Goal: Task Accomplishment & Management: Manage account settings

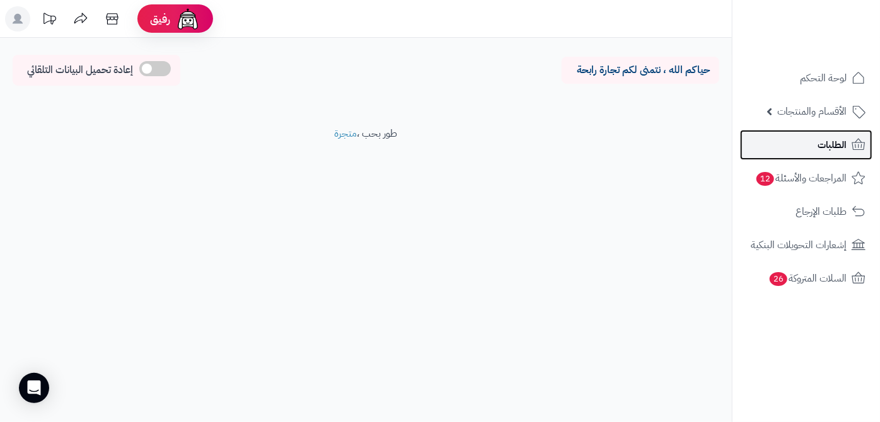
click at [786, 133] on link "الطلبات" at bounding box center [806, 145] width 132 height 30
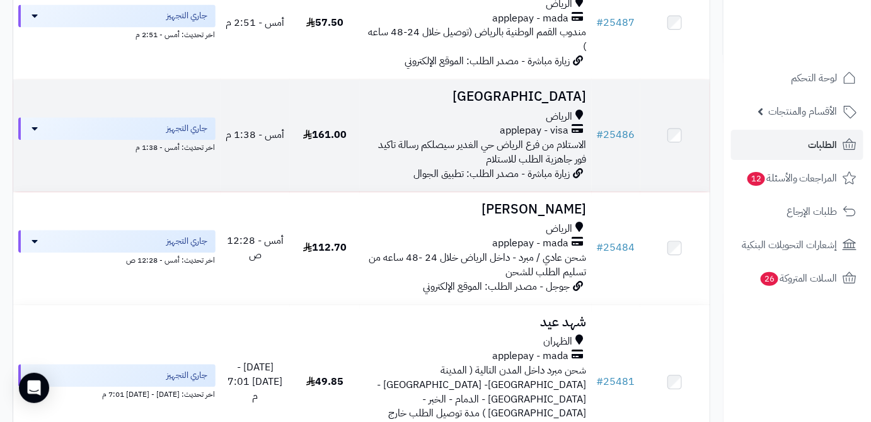
scroll to position [916, 0]
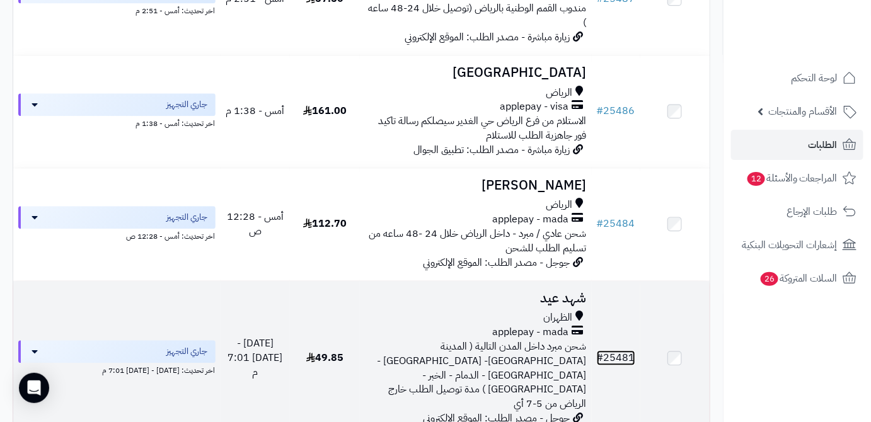
click at [605, 350] on link "# 25481" at bounding box center [616, 357] width 38 height 15
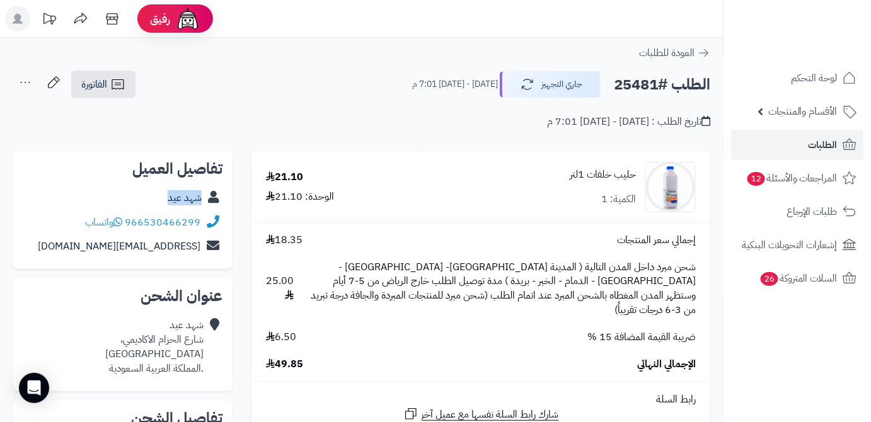
drag, startPoint x: 164, startPoint y: 199, endPoint x: 207, endPoint y: 204, distance: 43.1
click at [207, 204] on div "شهد عيد" at bounding box center [123, 198] width 200 height 25
copy div "شهد عيد"
drag, startPoint x: 125, startPoint y: 221, endPoint x: 204, endPoint y: 226, distance: 79.0
click at [204, 226] on div "966530466299 واتساب" at bounding box center [123, 222] width 200 height 25
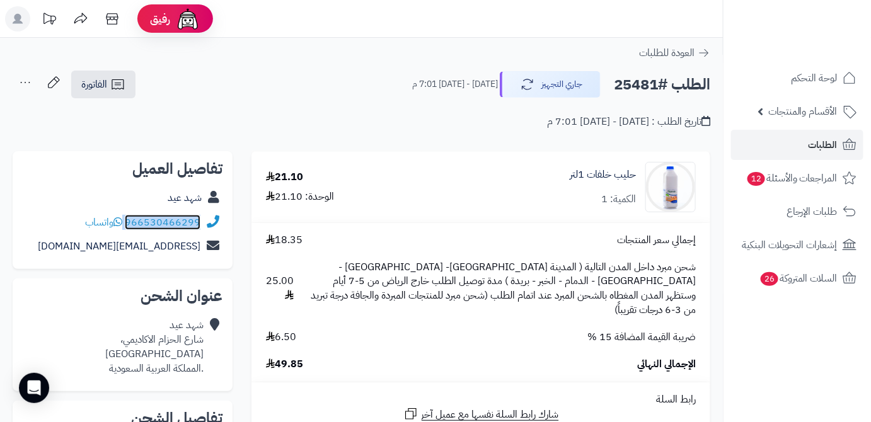
copy div "966530466299"
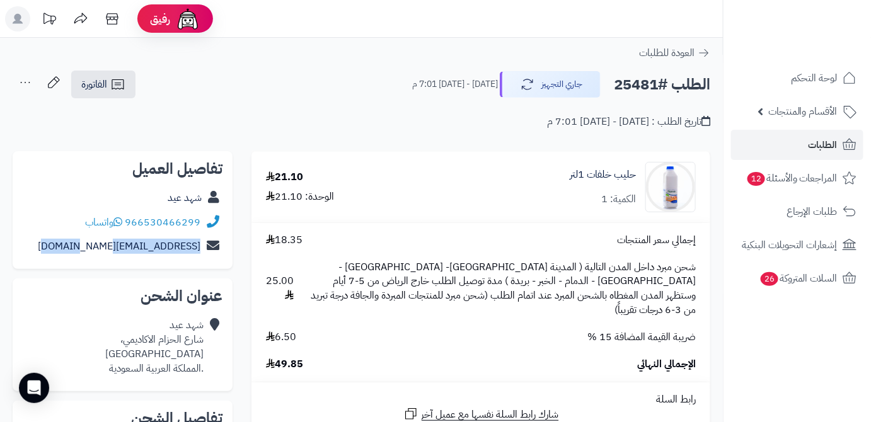
drag, startPoint x: 71, startPoint y: 242, endPoint x: 202, endPoint y: 248, distance: 130.6
click at [202, 248] on div "shahadeid123@gmail.com" at bounding box center [123, 246] width 200 height 25
copy div "shahadeid123@gmail.com"
drag, startPoint x: 129, startPoint y: 358, endPoint x: 203, endPoint y: 347, distance: 74.6
click at [203, 347] on div "شهد عيد شارع الحزام الاكاديمي، حي الجامعة، الظهران .المملكة العربية السعودية" at bounding box center [154, 346] width 98 height 57
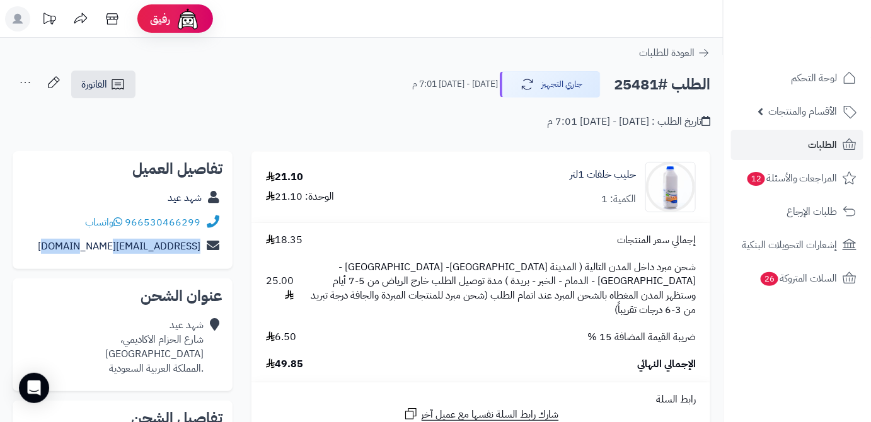
copy div "شارع الحزام الاكاديمي، حي الجامعة، الظهران"
click at [643, 83] on h2 "الطلب #25481" at bounding box center [662, 85] width 96 height 26
copy h2 "25481"
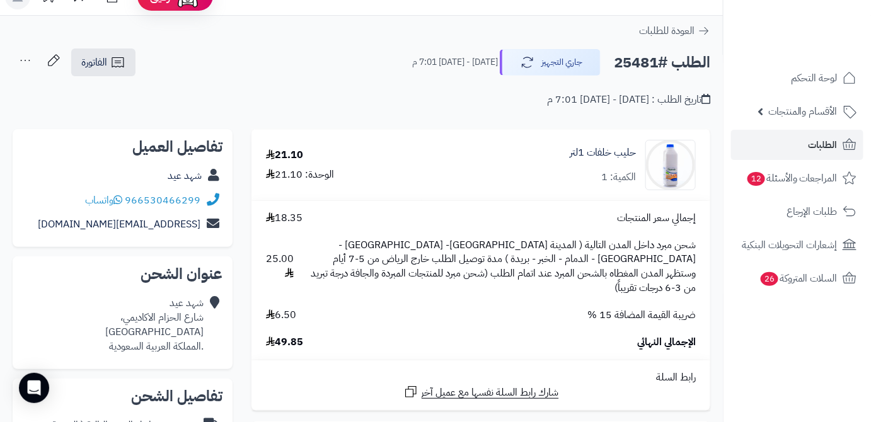
scroll to position [171, 0]
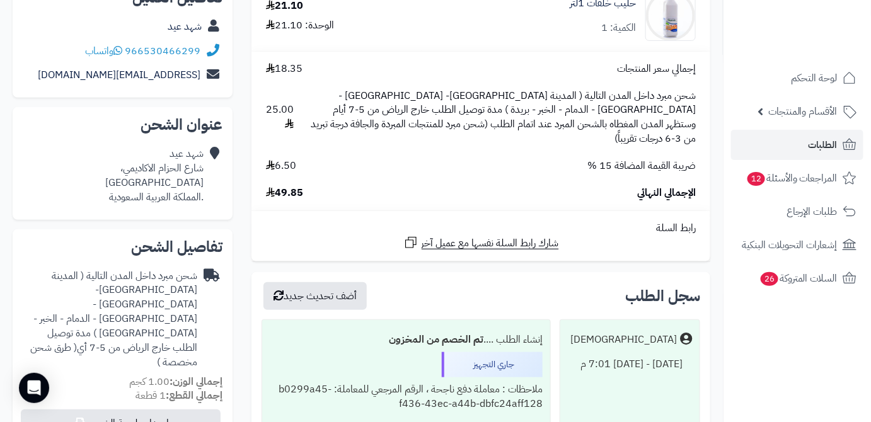
click at [297, 186] on span "49.85" at bounding box center [284, 193] width 37 height 14
copy span "49.85"
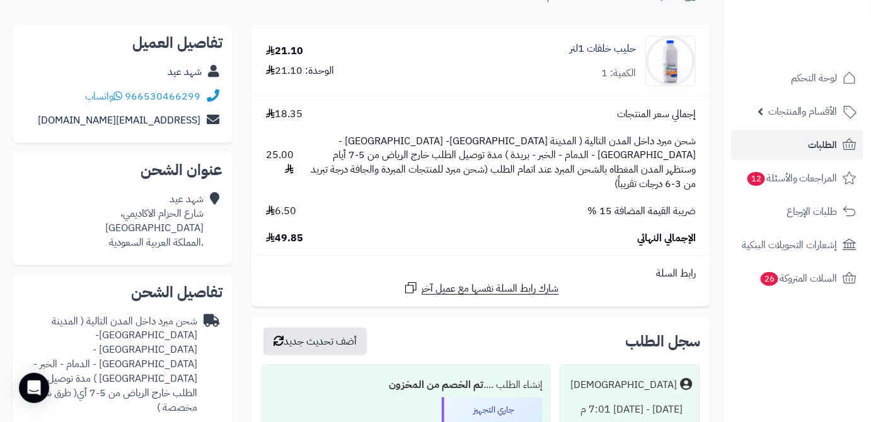
scroll to position [57, 0]
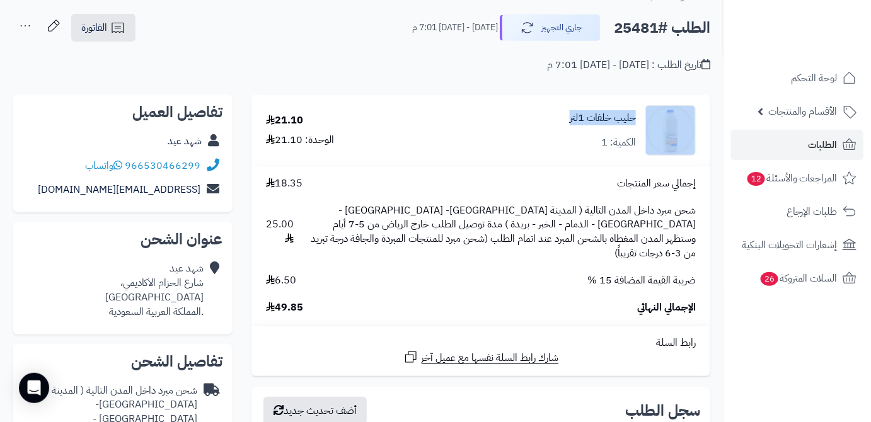
drag, startPoint x: 542, startPoint y: 106, endPoint x: 641, endPoint y: 113, distance: 99.1
click at [641, 113] on div "حليب خلفات 1لتر الكمية: 1" at bounding box center [566, 130] width 278 height 50
copy div "حليب خلفات 1لتر"
click at [817, 147] on span "الطلبات" at bounding box center [822, 145] width 29 height 18
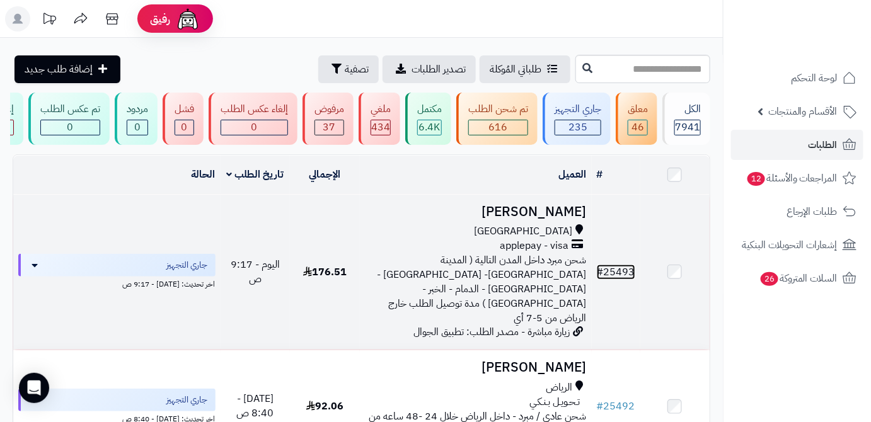
click at [623, 272] on link "# 25493" at bounding box center [616, 272] width 38 height 15
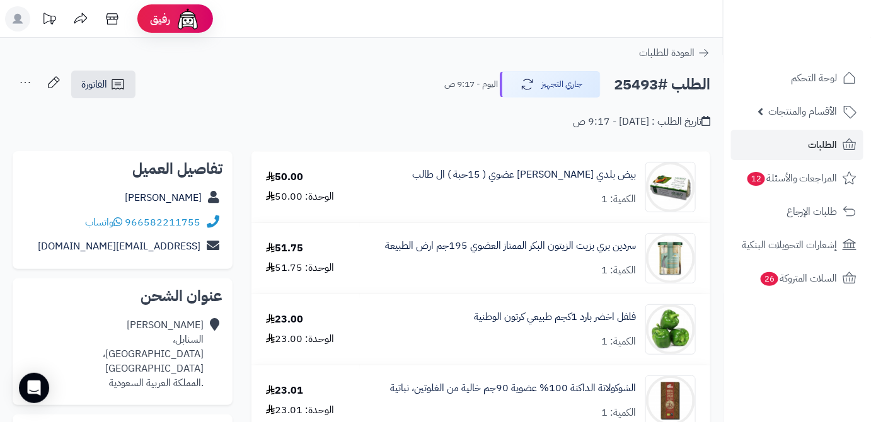
click at [644, 79] on h2 "الطلب #25493" at bounding box center [662, 85] width 96 height 26
copy h2 "25493"
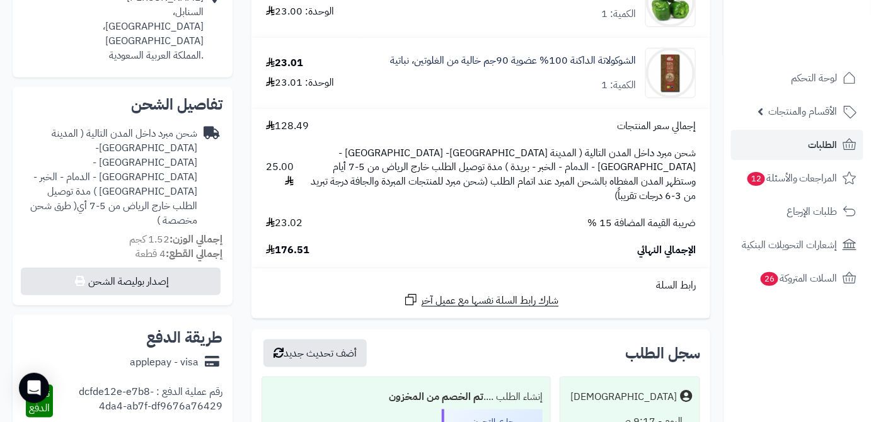
scroll to position [343, 0]
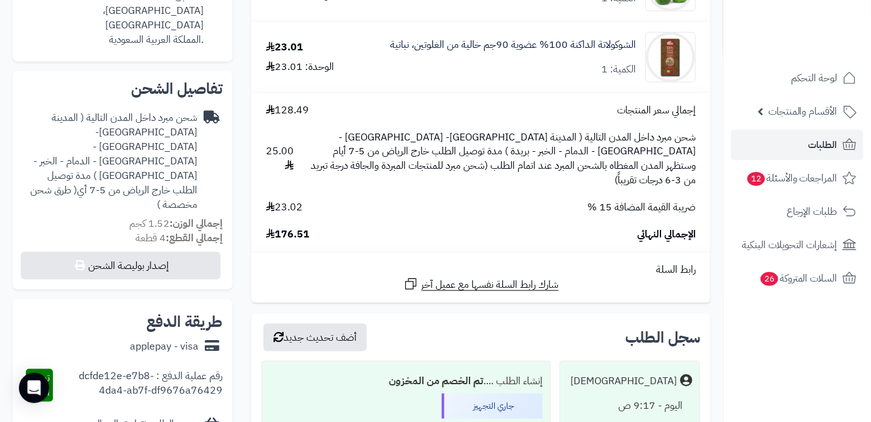
click at [294, 227] on span "176.51" at bounding box center [287, 234] width 43 height 14
copy span "176.51"
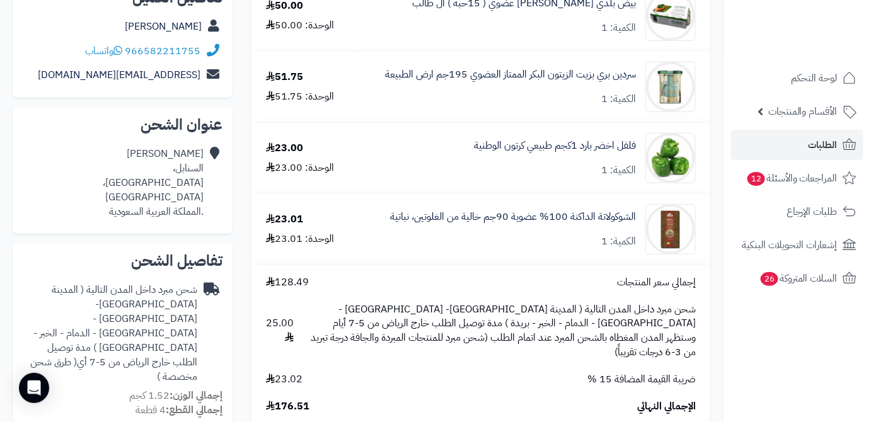
scroll to position [0, 0]
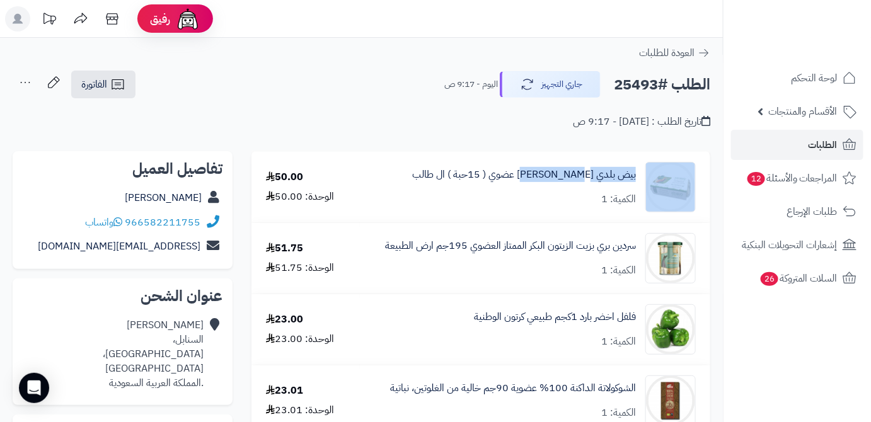
drag, startPoint x: 642, startPoint y: 171, endPoint x: 548, endPoint y: 182, distance: 95.1
click at [548, 182] on div "بيض بلدي مرعى حر عضوي ( 15حبة ) ال طالب الكمية: 1" at bounding box center [535, 187] width 340 height 50
click at [563, 184] on div "بيض بلدي مرعى حر عضوي ( 15حبة ) ال طالب الكمية: 1" at bounding box center [524, 187] width 224 height 39
drag, startPoint x: 640, startPoint y: 173, endPoint x: 449, endPoint y: 179, distance: 191.6
click at [449, 179] on div "بيض بلدي مرعى حر عضوي ( 15حبة ) ال طالب الكمية: 1" at bounding box center [535, 187] width 340 height 50
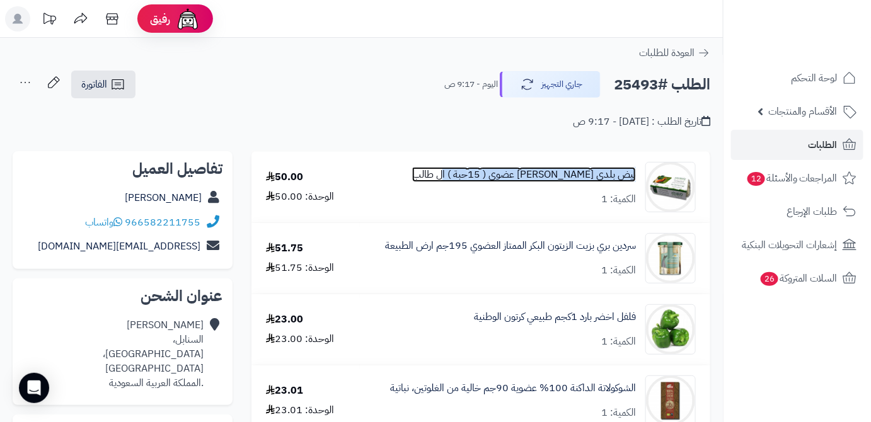
copy link "بيض بلدي مرعى حر عضوي ( 15حبة ) ال طالب"
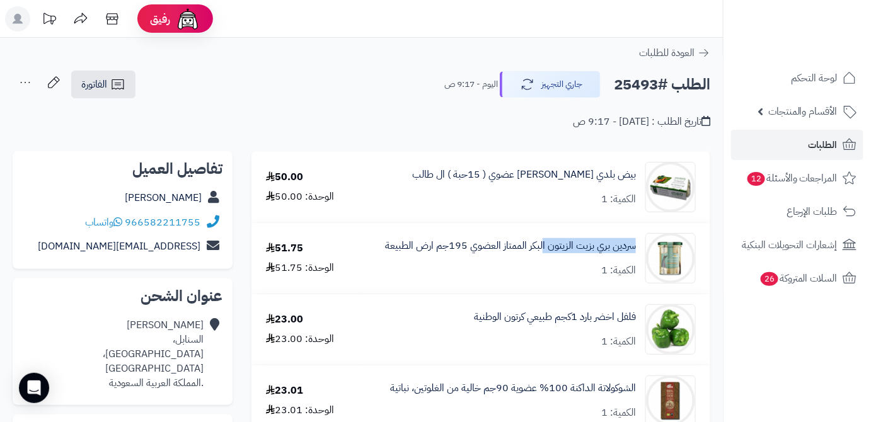
drag, startPoint x: 616, startPoint y: 250, endPoint x: 543, endPoint y: 254, distance: 73.2
click at [543, 254] on div "سردين بري بزيت الزيتون البكر الممتاز العضوي 195جم ارض الطبيعة الكمية: 1" at bounding box center [535, 258] width 340 height 50
click at [551, 280] on div "سردين بري بزيت الزيتون البكر الممتاز العضوي 195جم ارض الطبيعة الكمية: 1" at bounding box center [535, 258] width 340 height 50
drag, startPoint x: 639, startPoint y: 247, endPoint x: 549, endPoint y: 258, distance: 90.7
click at [549, 258] on div "سردين بري بزيت الزيتون البكر الممتاز العضوي 195جم ارض الطبيعة الكمية: 1" at bounding box center [535, 258] width 340 height 50
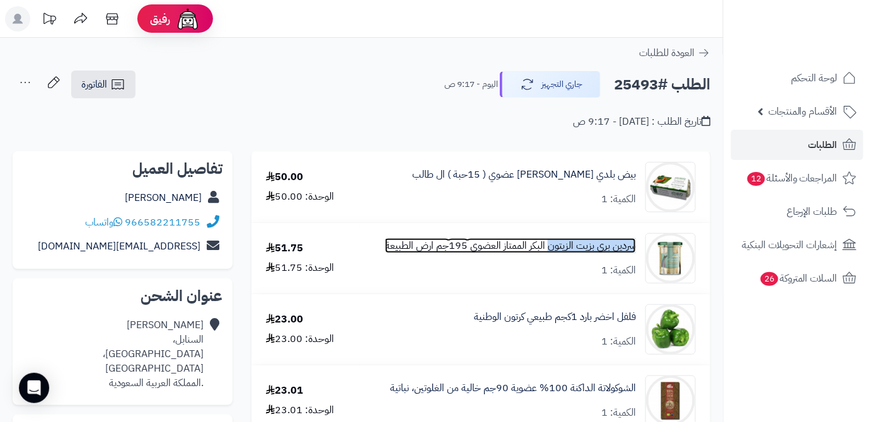
copy link "سردين بري بزيت الزيتون"
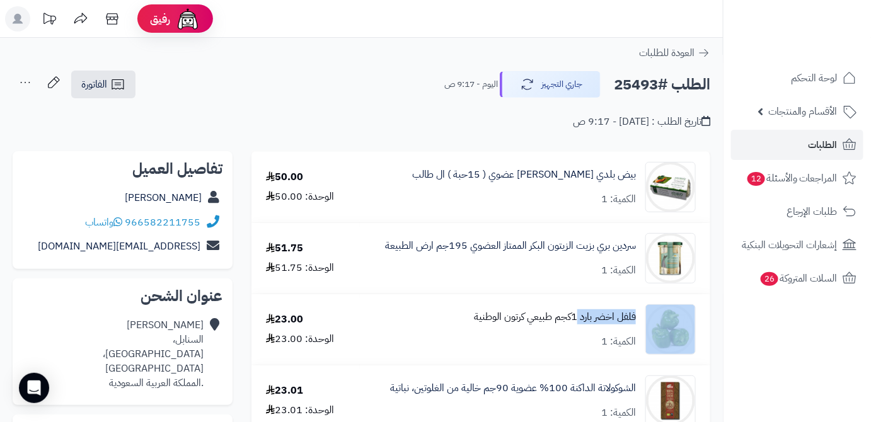
drag, startPoint x: 640, startPoint y: 314, endPoint x: 578, endPoint y: 316, distance: 62.4
click at [578, 316] on div "فلفل اخضر بارد 1كجم طبيعي كرتون الوطنية الكمية: 1" at bounding box center [535, 329] width 340 height 50
copy div "فلفل اخضر بارد"
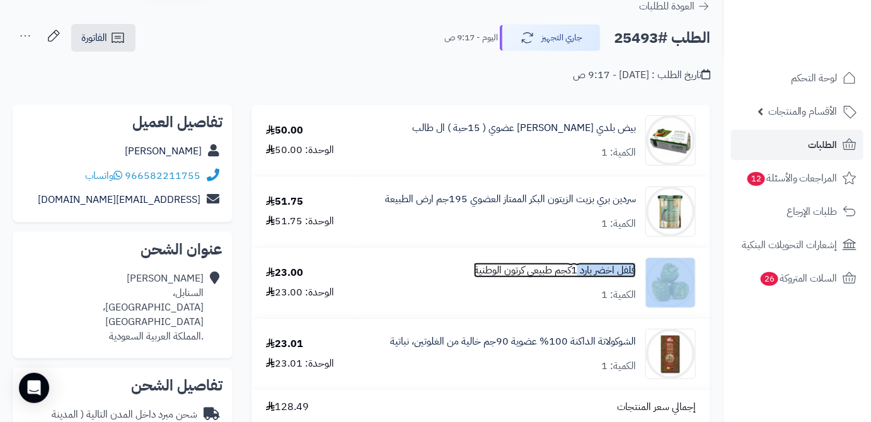
scroll to position [114, 0]
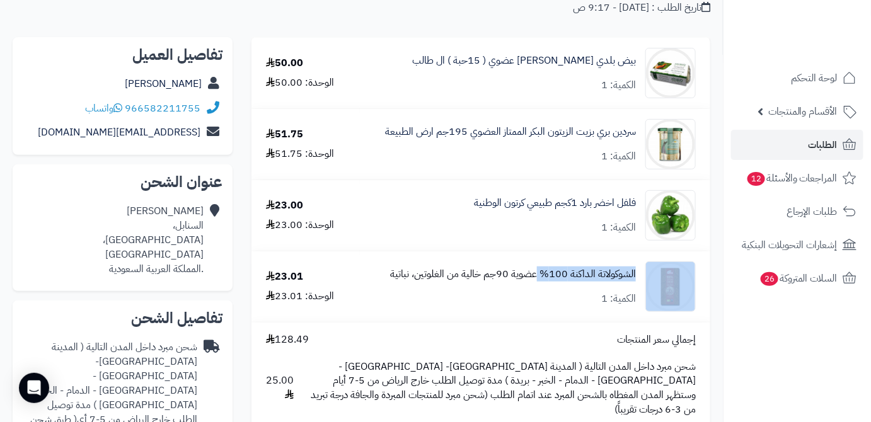
drag, startPoint x: 633, startPoint y: 273, endPoint x: 537, endPoint y: 277, distance: 95.9
click at [537, 277] on div "الشوكولاتة الداكنة 100% عضوية 90جم خالية من الغلوتين، نباتية الكمية: 1" at bounding box center [535, 286] width 340 height 50
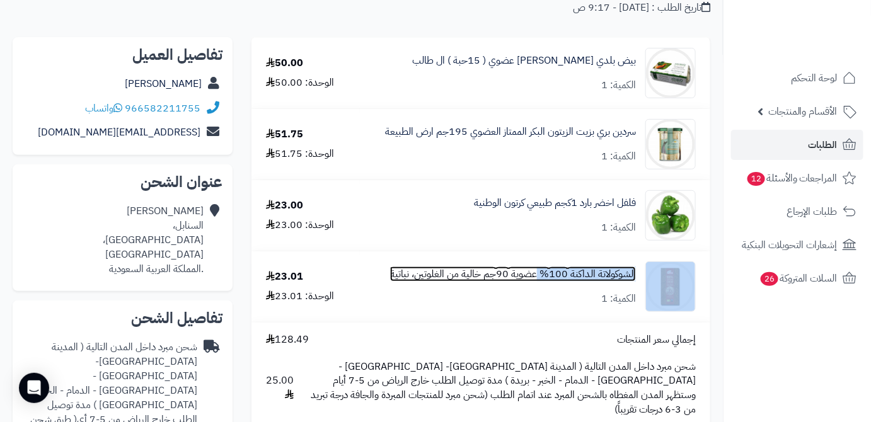
copy div "الشوكولاتة الداكنة 100%"
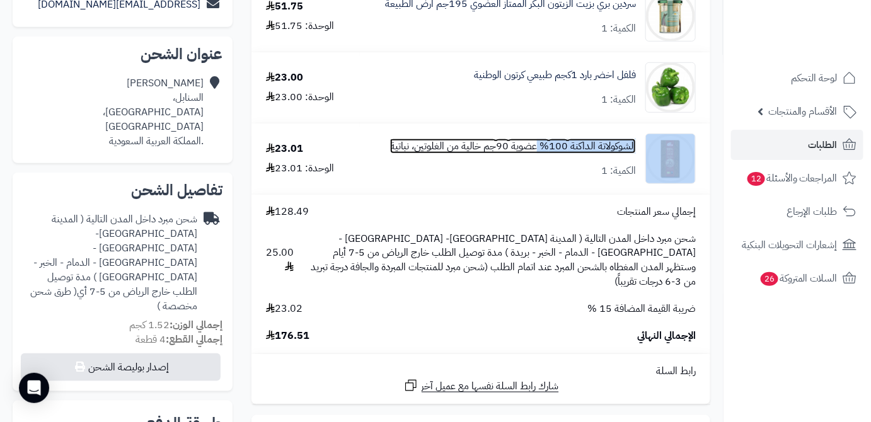
scroll to position [171, 0]
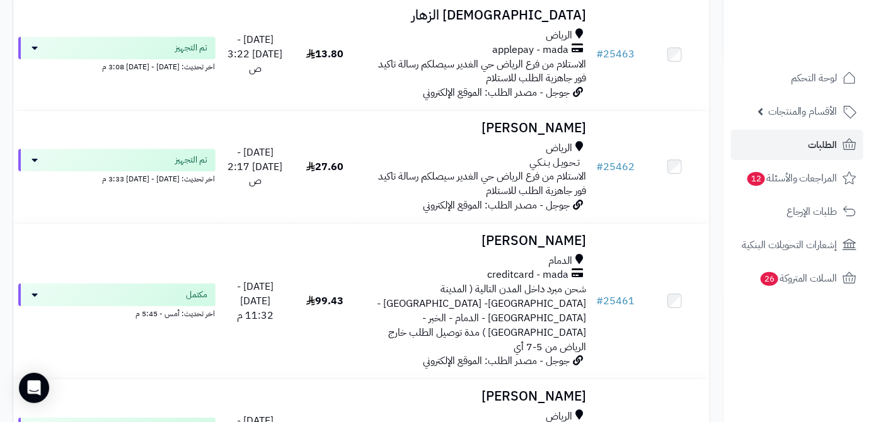
scroll to position [2864, 0]
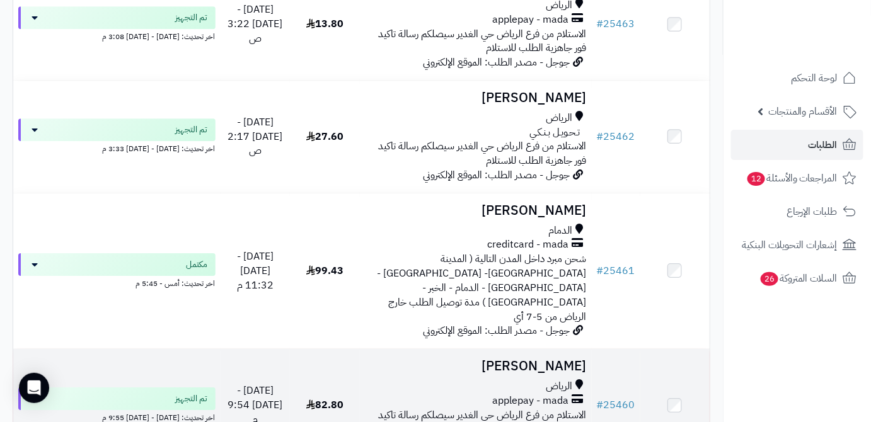
click at [556, 359] on h3 "هيا ناصر" at bounding box center [476, 366] width 222 height 14
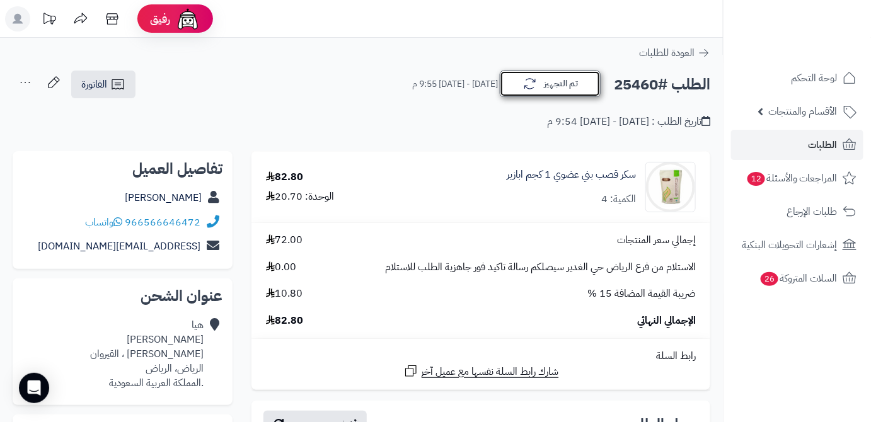
click at [549, 89] on button "تم التجهيز" at bounding box center [550, 84] width 101 height 26
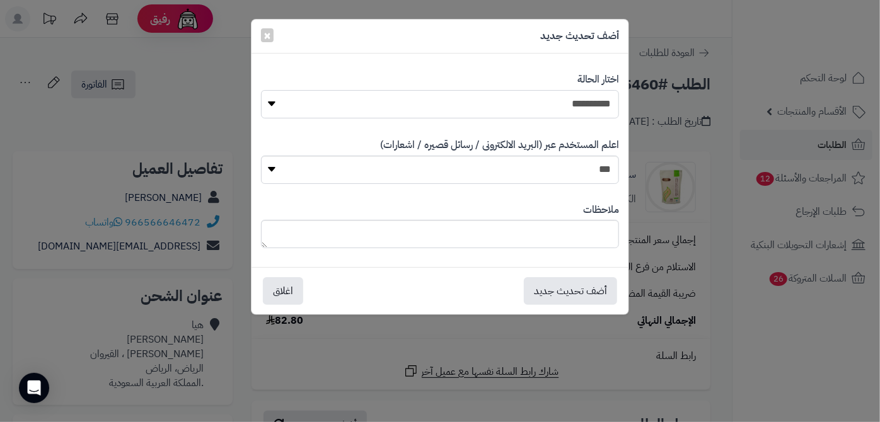
click at [549, 98] on select "**********" at bounding box center [440, 104] width 359 height 28
select select "*"
click at [261, 90] on select "**********" at bounding box center [440, 104] width 359 height 28
paste textarea "**********"
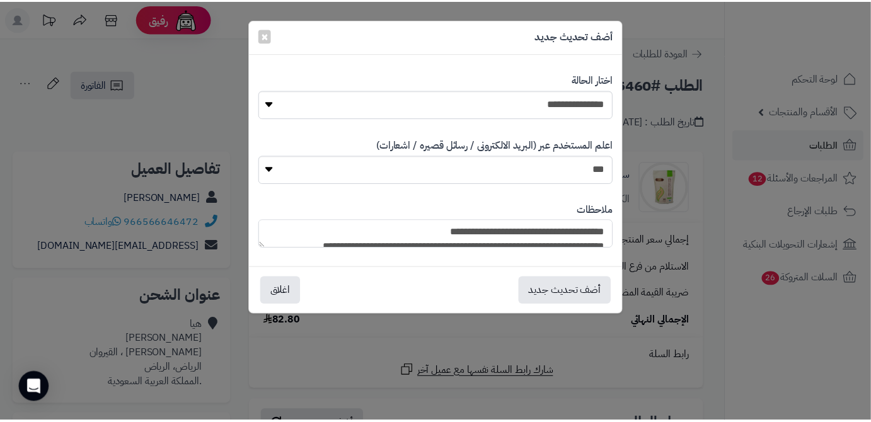
scroll to position [107, 0]
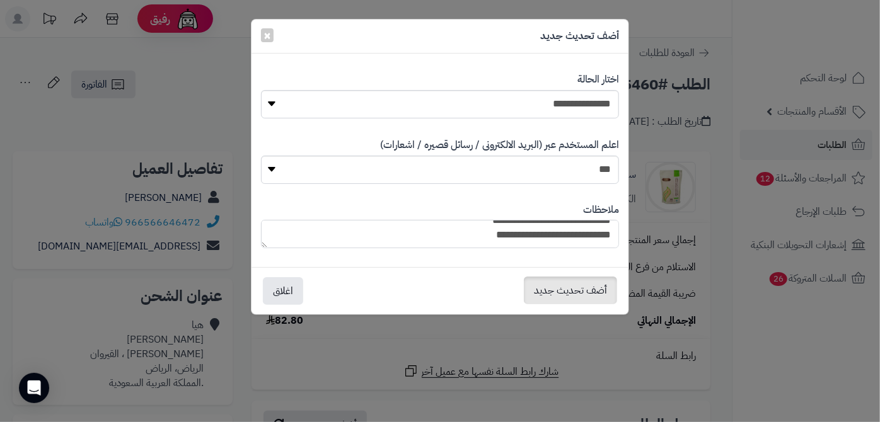
type textarea "**********"
click at [575, 294] on button "أضف تحديث جديد" at bounding box center [570, 291] width 93 height 28
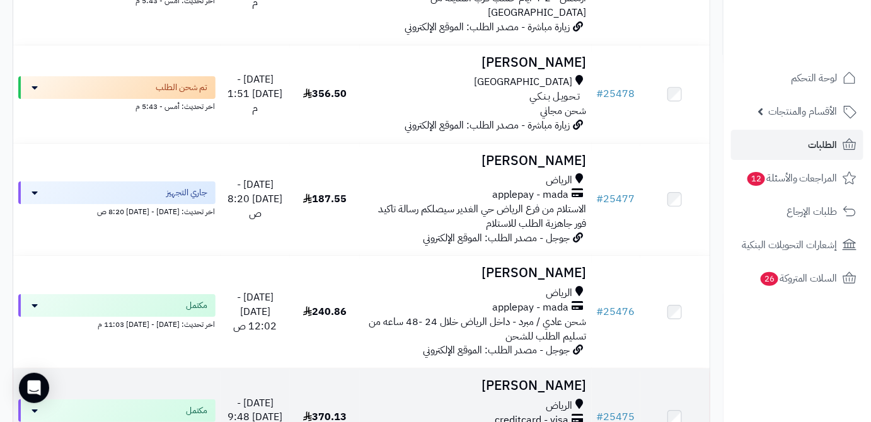
scroll to position [1374, 0]
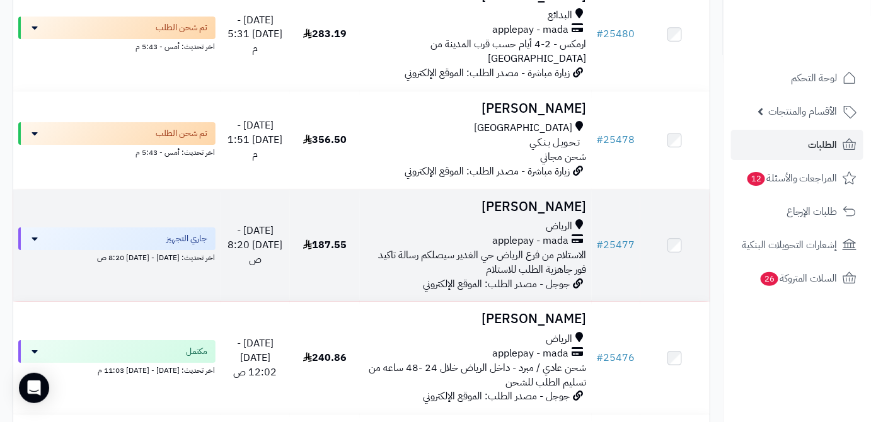
click at [560, 200] on h3 "ايمان علي" at bounding box center [476, 207] width 222 height 14
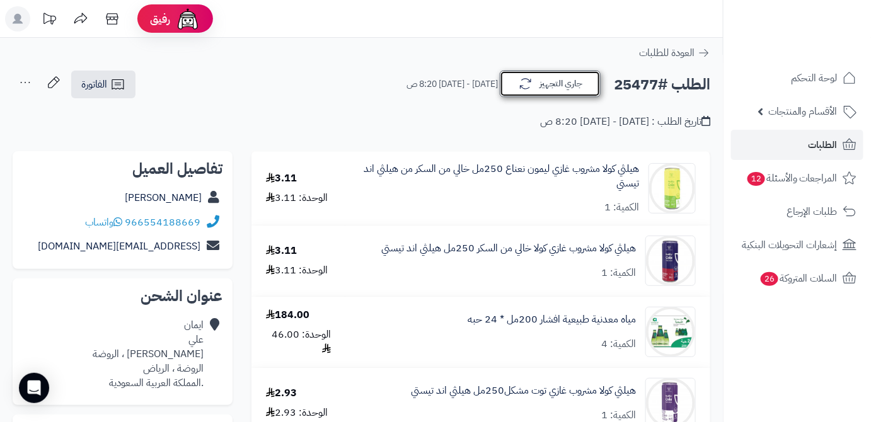
click at [538, 87] on button "جاري التجهيز" at bounding box center [550, 84] width 101 height 26
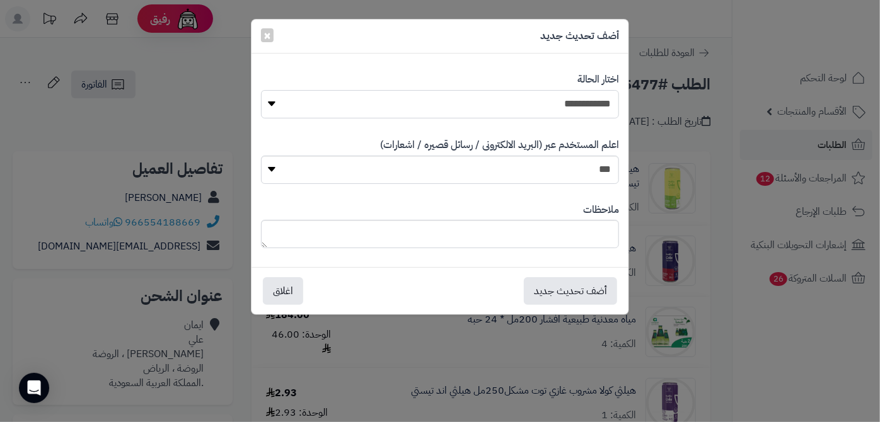
click at [538, 113] on select "**********" at bounding box center [440, 104] width 359 height 28
select select "*"
click at [261, 90] on select "**********" at bounding box center [440, 104] width 359 height 28
paste textarea "**********"
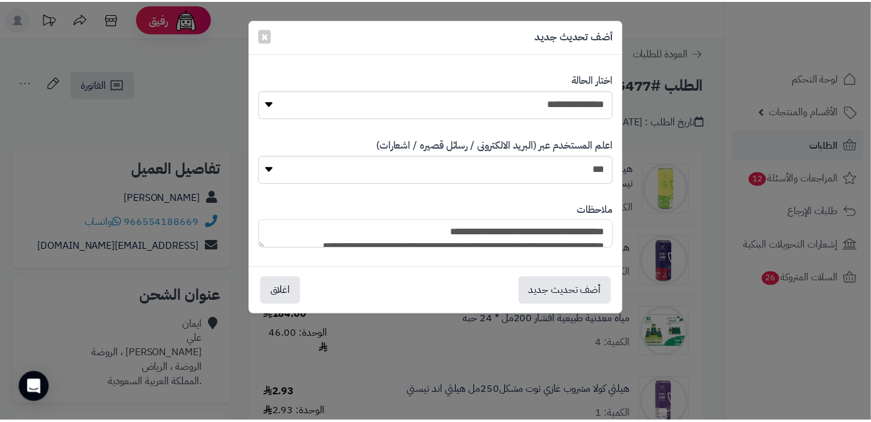
scroll to position [107, 0]
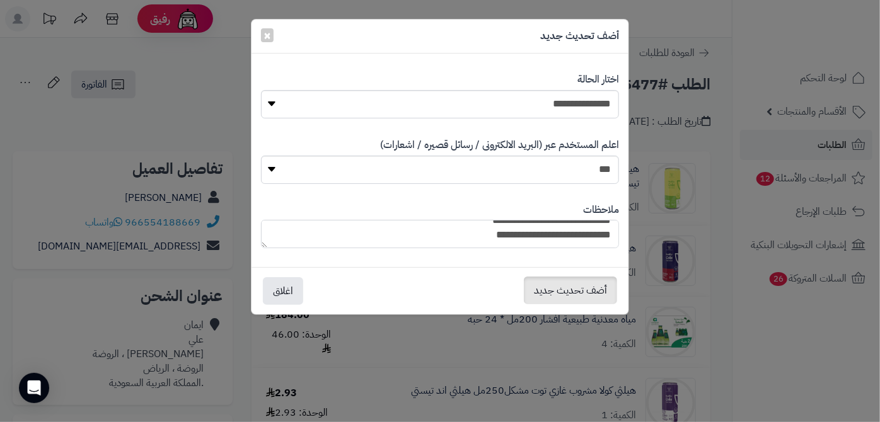
type textarea "**********"
click at [563, 296] on button "أضف تحديث جديد" at bounding box center [570, 291] width 93 height 28
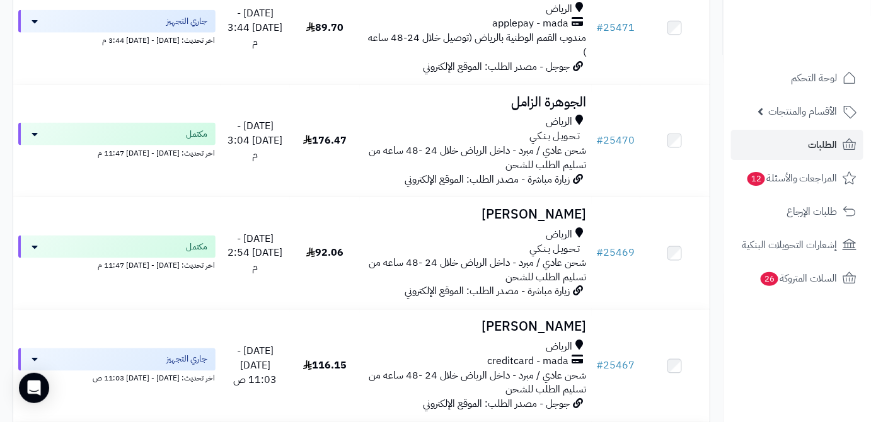
scroll to position [2176, 0]
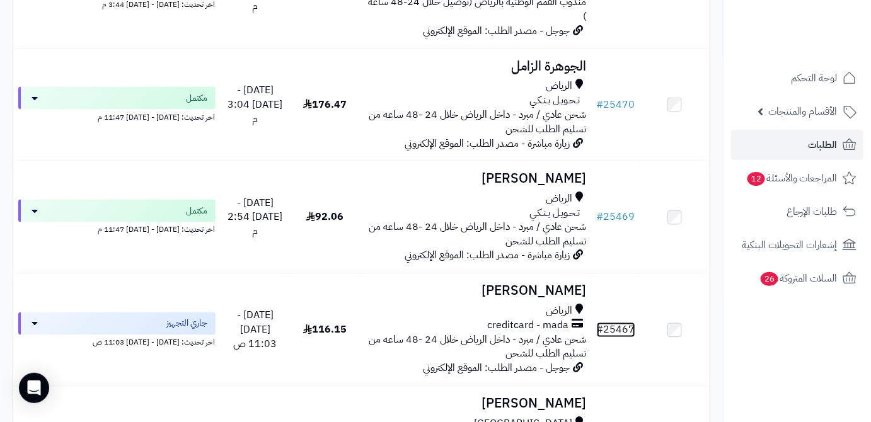
click at [610, 323] on link "# 25467" at bounding box center [616, 330] width 38 height 15
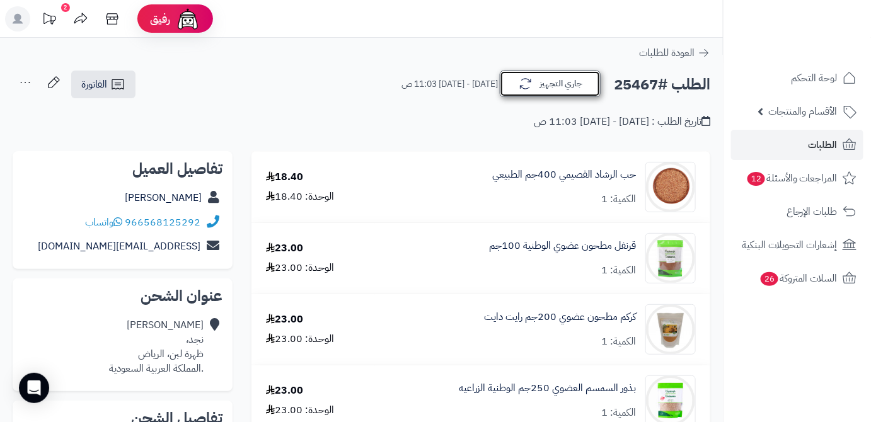
click at [582, 86] on button "جاري التجهيز" at bounding box center [550, 84] width 101 height 26
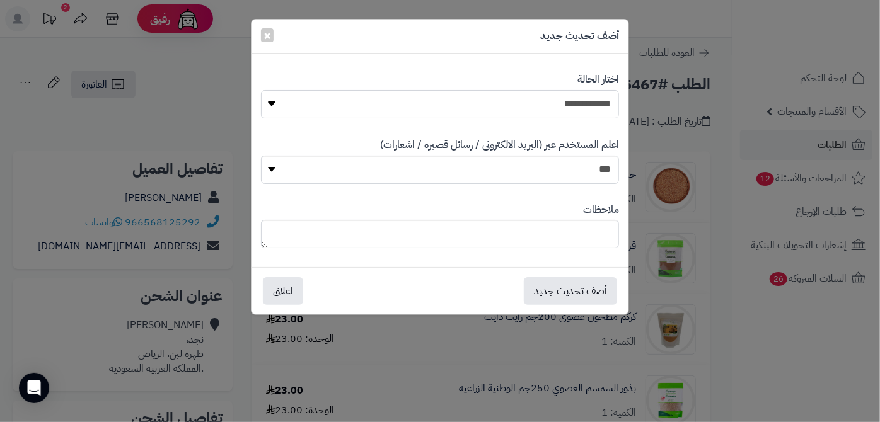
click at [568, 109] on select "**********" at bounding box center [440, 104] width 359 height 28
select select "*"
click at [261, 90] on select "**********" at bounding box center [440, 104] width 359 height 28
paste textarea "**********"
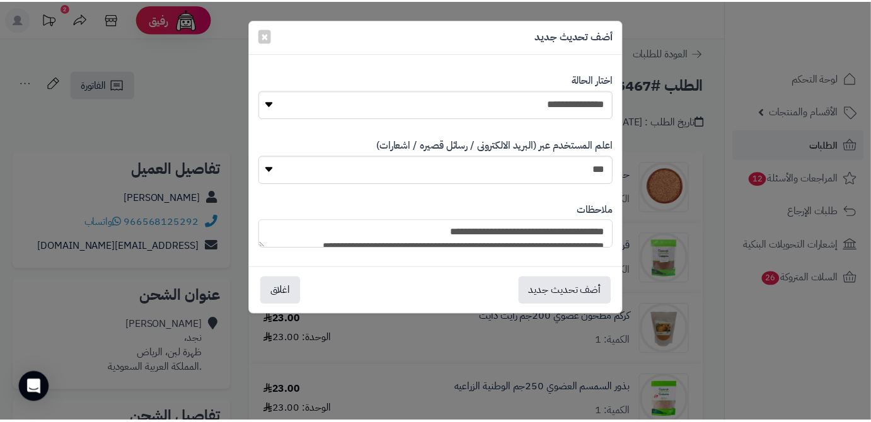
scroll to position [122, 0]
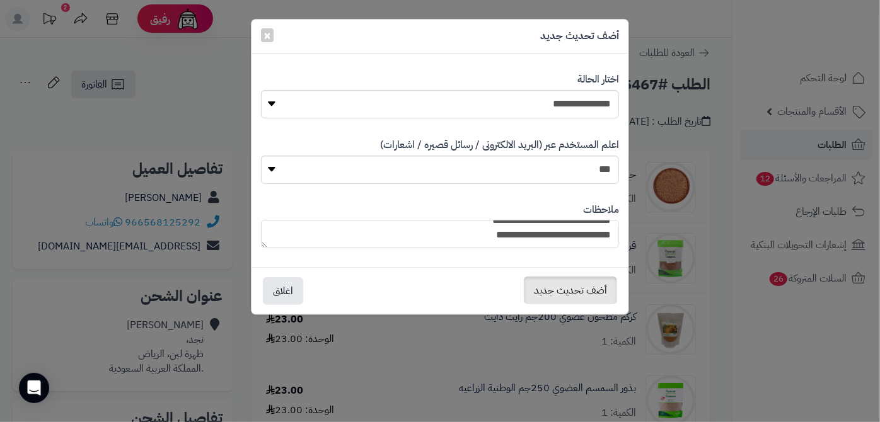
type textarea "**********"
click at [556, 292] on button "أضف تحديث جديد" at bounding box center [570, 291] width 93 height 28
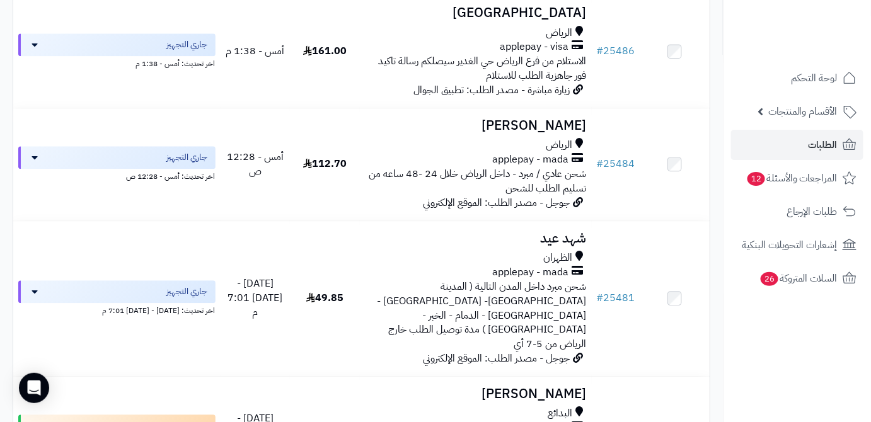
scroll to position [973, 0]
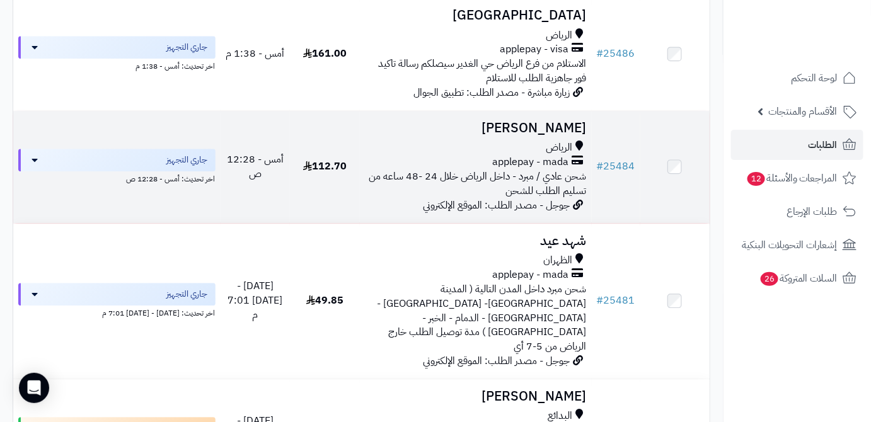
click at [563, 121] on h3 "سحر محمد" at bounding box center [476, 128] width 222 height 14
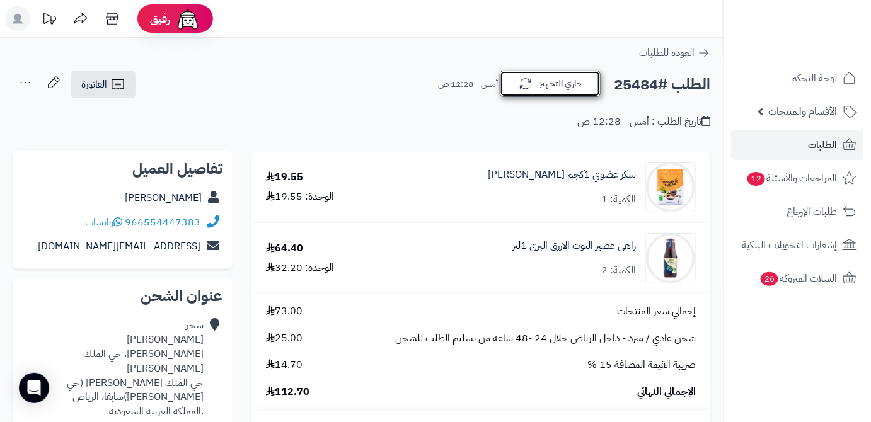
click at [555, 87] on button "جاري التجهيز" at bounding box center [550, 84] width 101 height 26
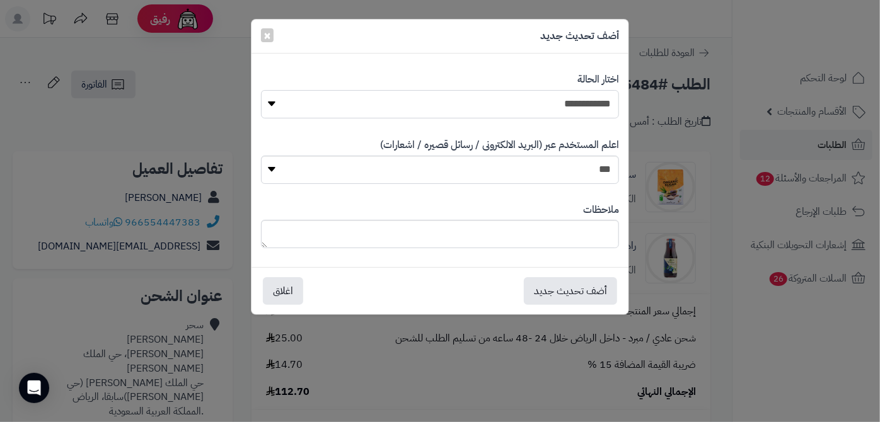
click at [551, 106] on select "**********" at bounding box center [440, 104] width 359 height 28
select select "*"
click at [261, 90] on select "**********" at bounding box center [440, 104] width 359 height 28
paste textarea "**********"
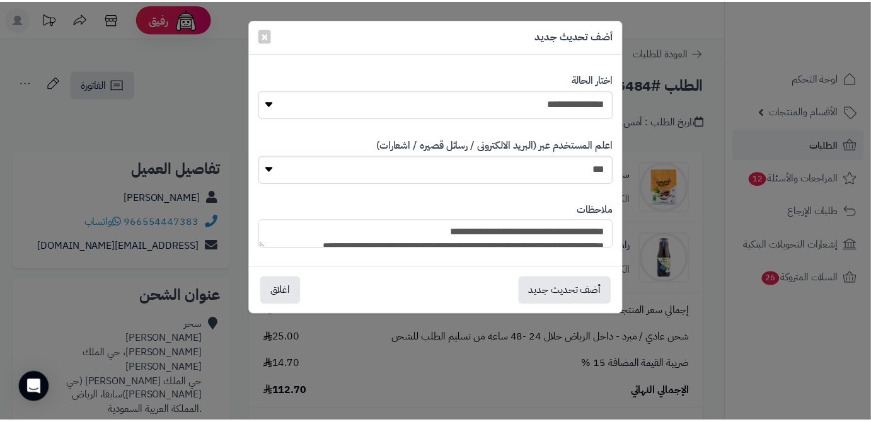
scroll to position [122, 0]
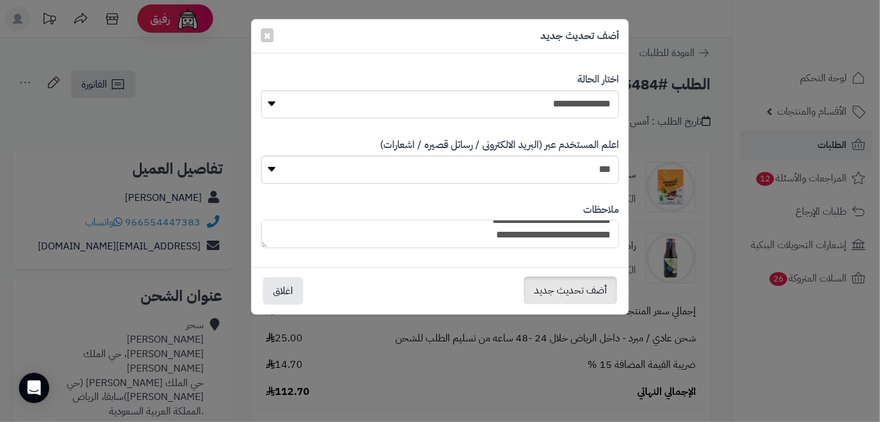
type textarea "**********"
click at [553, 294] on button "أضف تحديث جديد" at bounding box center [570, 291] width 93 height 28
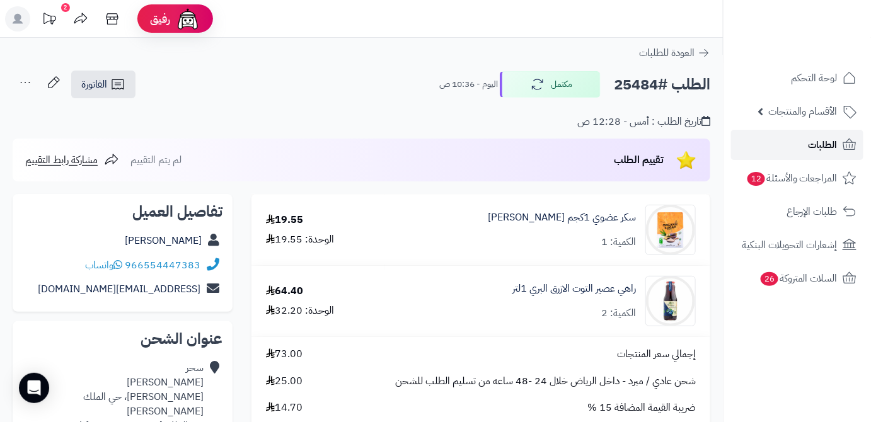
click at [827, 148] on span "الطلبات" at bounding box center [822, 145] width 29 height 18
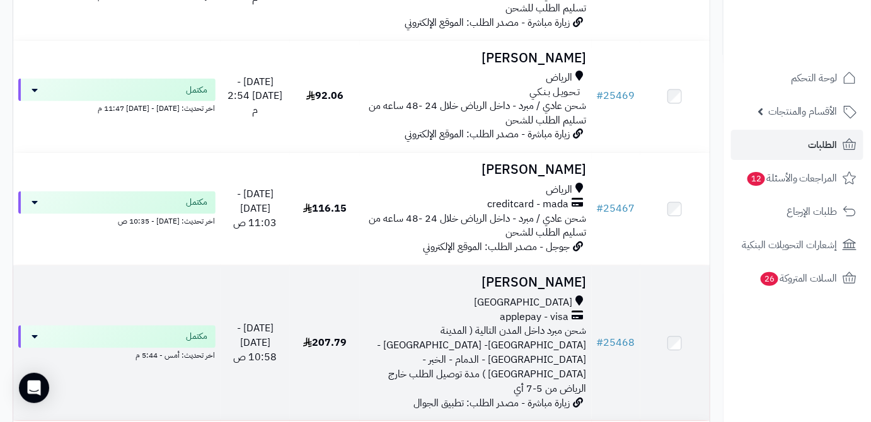
scroll to position [2348, 0]
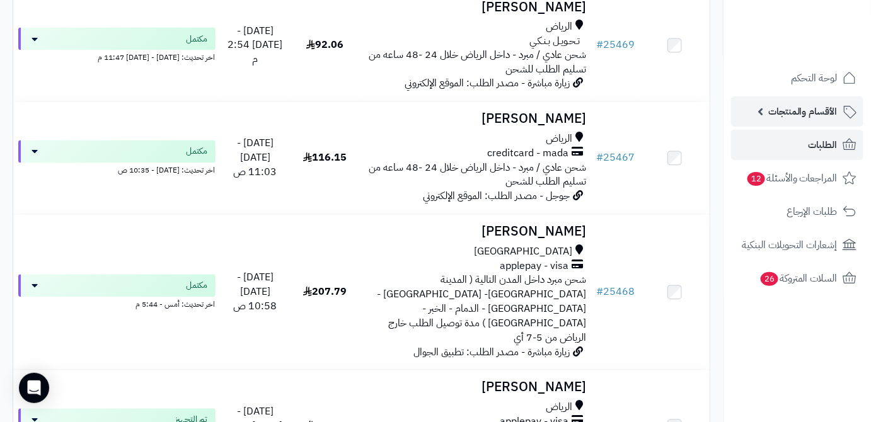
click at [738, 110] on link "الأقسام والمنتجات" at bounding box center [797, 111] width 132 height 30
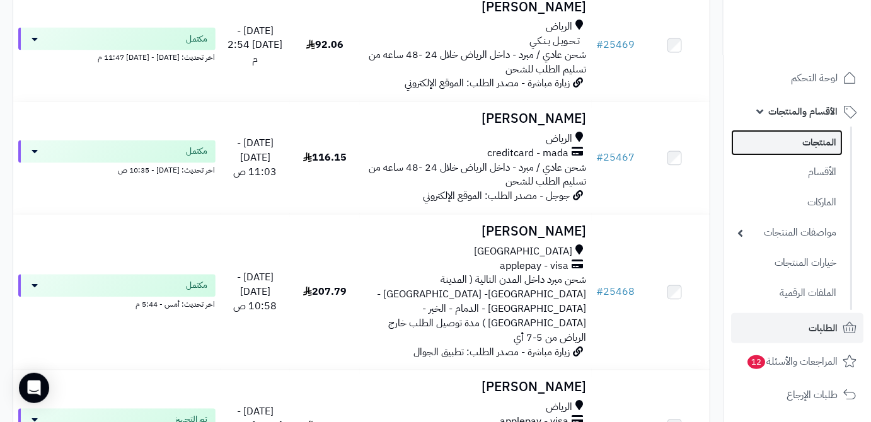
click at [767, 152] on link "المنتجات" at bounding box center [787, 143] width 112 height 26
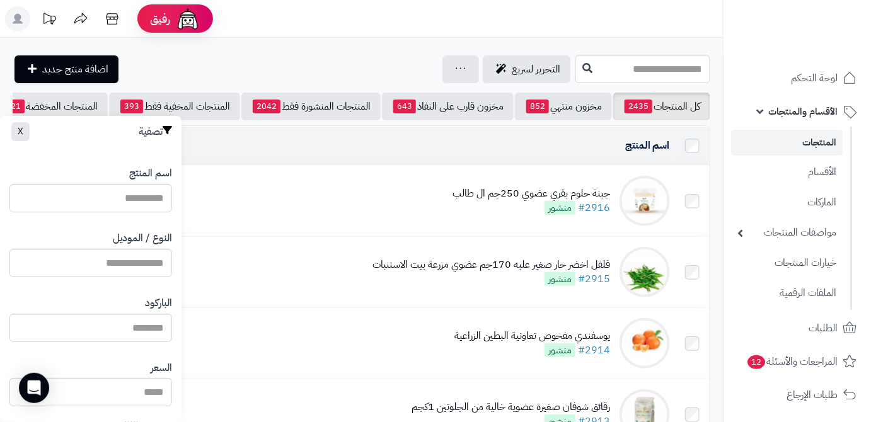
scroll to position [0, -133]
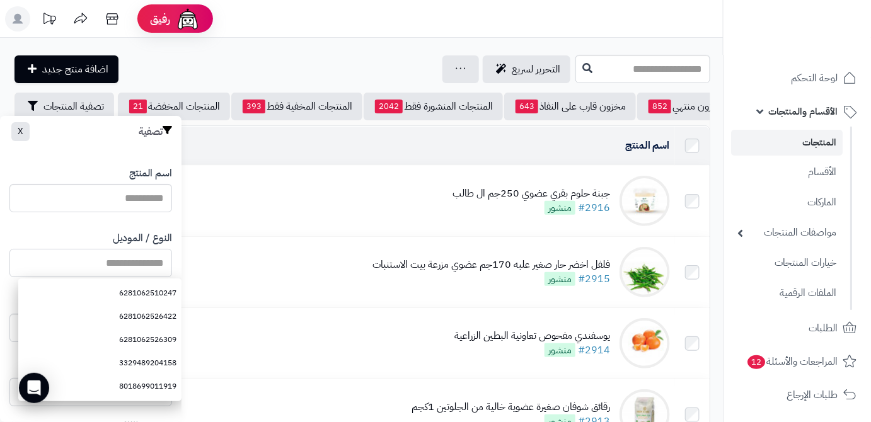
paste input "**********"
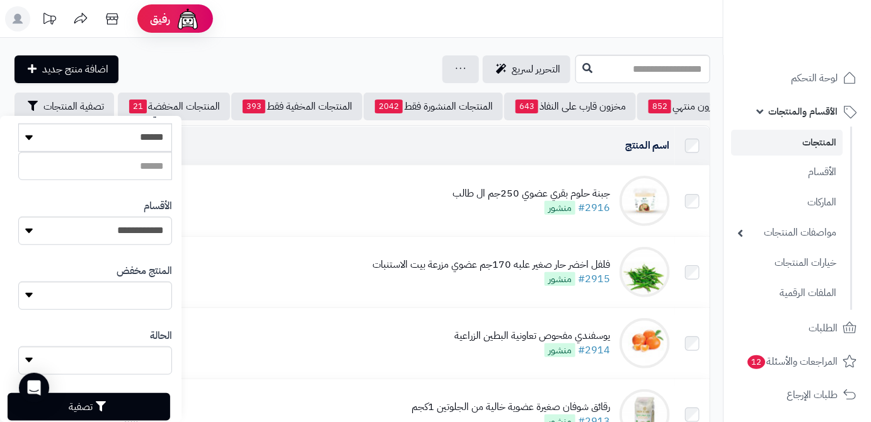
scroll to position [348, 0]
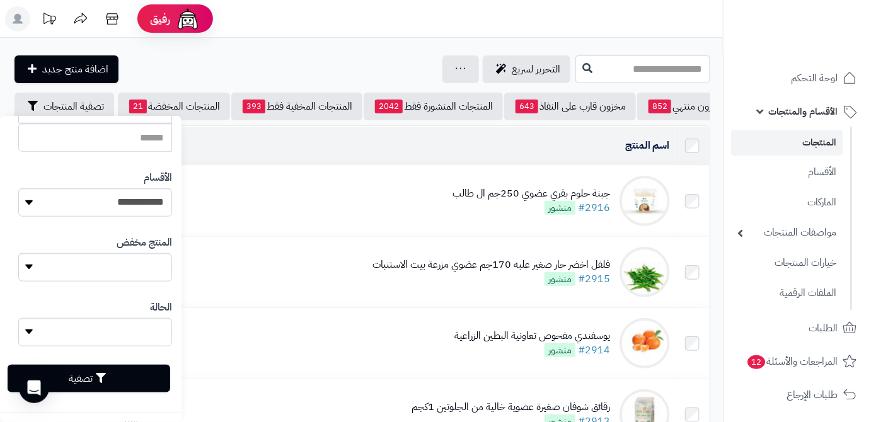
type input "**********"
click at [127, 377] on button "تصفية" at bounding box center [89, 379] width 163 height 28
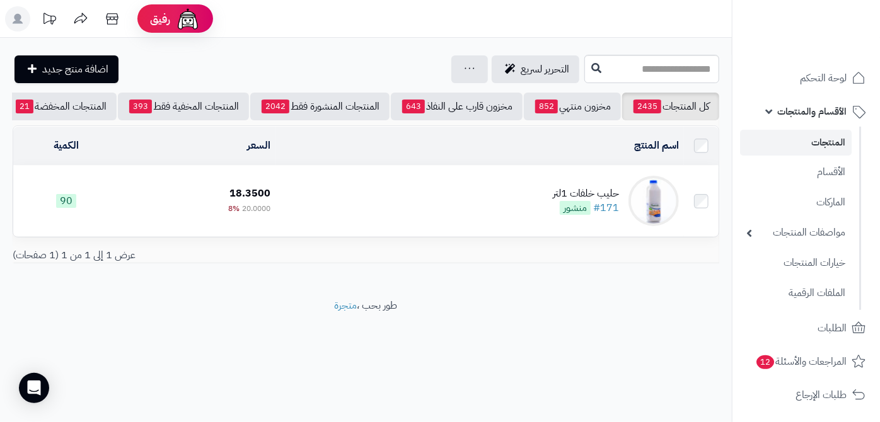
click at [564, 201] on div "حليب خلفات 1لتر" at bounding box center [586, 194] width 66 height 14
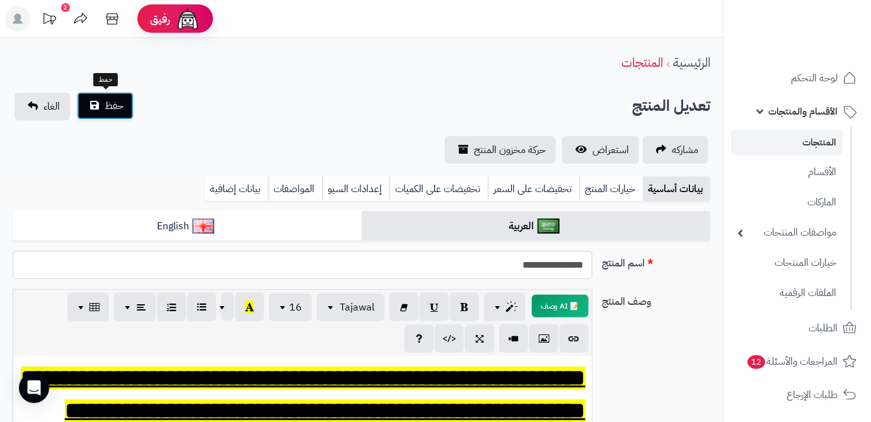
drag, startPoint x: 103, startPoint y: 100, endPoint x: 131, endPoint y: 94, distance: 29.0
click at [104, 100] on button "حفظ" at bounding box center [105, 106] width 57 height 28
